Goal: Check status: Check status

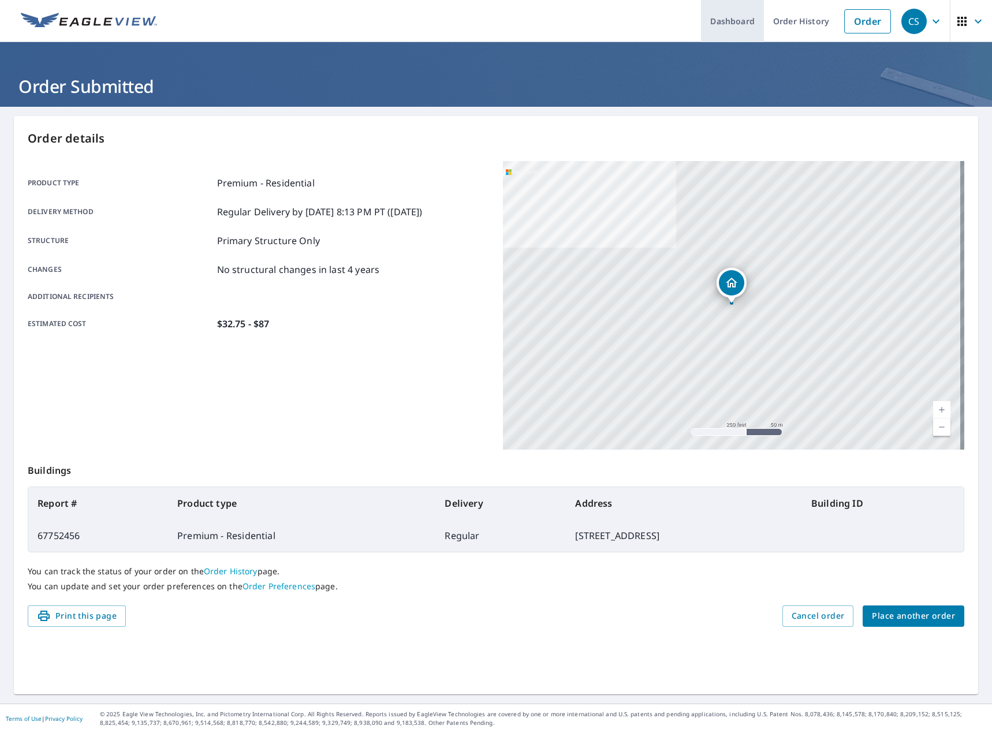
drag, startPoint x: 771, startPoint y: 21, endPoint x: 754, endPoint y: 23, distance: 17.4
click at [771, 21] on link "Order History" at bounding box center [801, 21] width 74 height 42
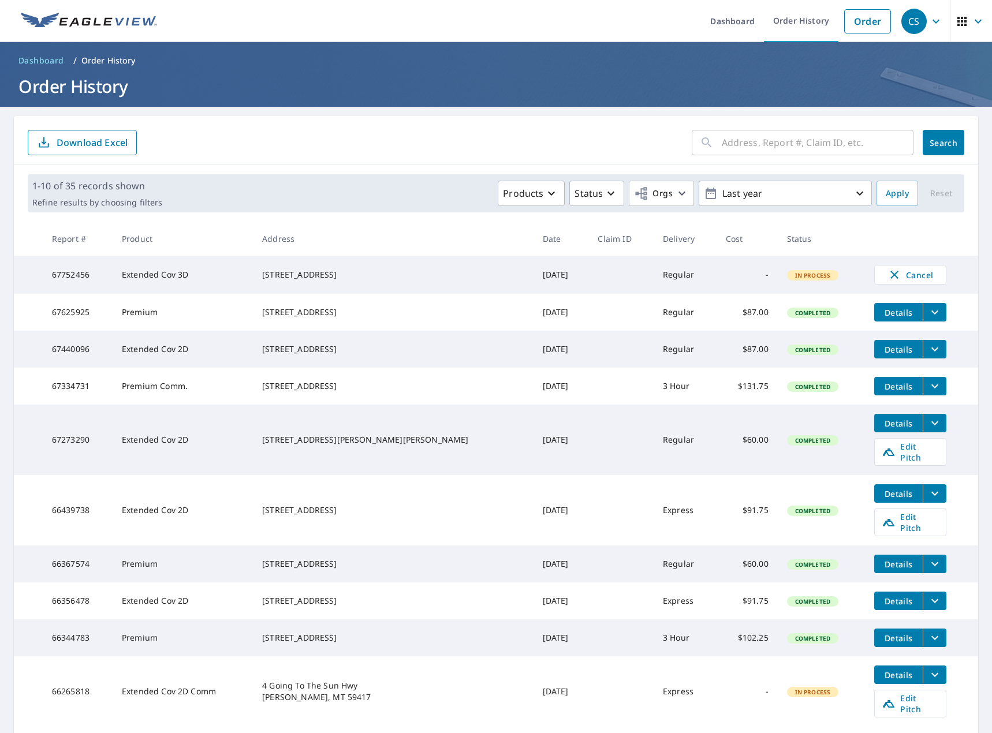
scroll to position [85, 0]
